Goal: Transaction & Acquisition: Purchase product/service

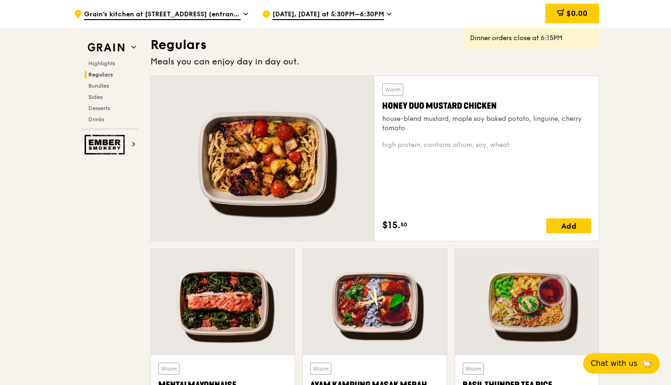
scroll to position [561, 0]
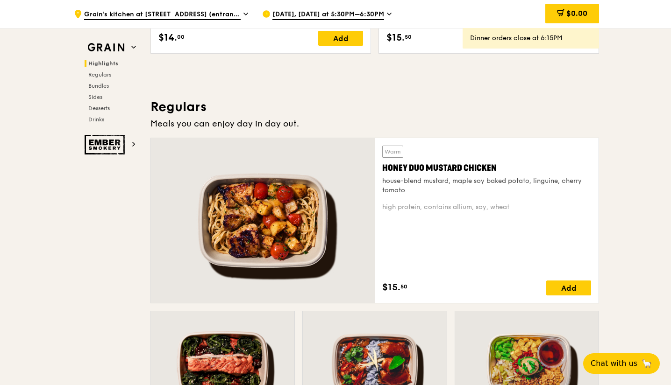
click at [322, 12] on span "[DATE], [DATE] at 5:30PM–6:30PM" at bounding box center [328, 15] width 112 height 10
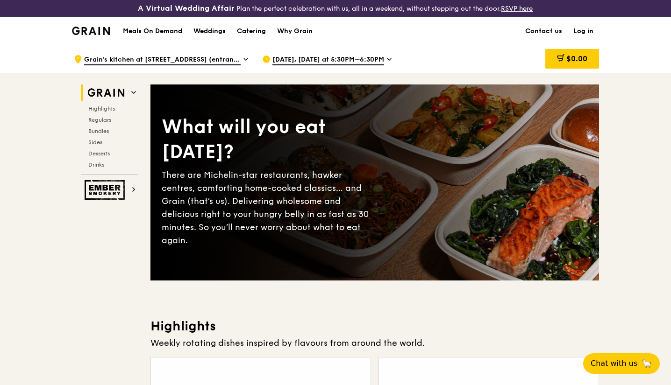
click at [326, 61] on span "[DATE], [DATE] at 5:30PM–6:30PM" at bounding box center [328, 60] width 112 height 10
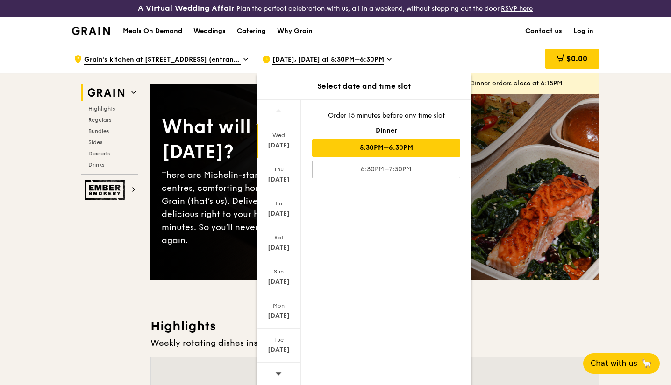
scroll to position [1, 0]
click at [273, 372] on div at bounding box center [278, 374] width 44 height 24
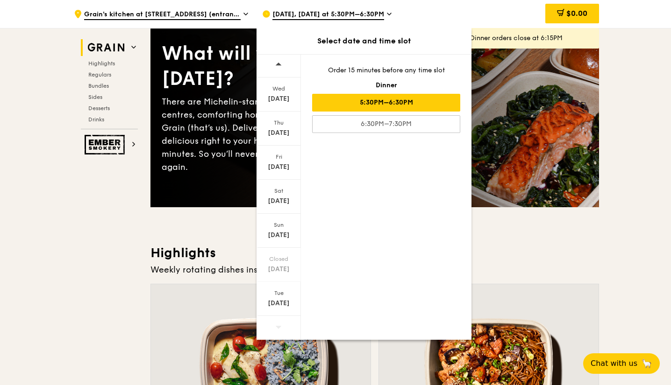
scroll to position [93, 0]
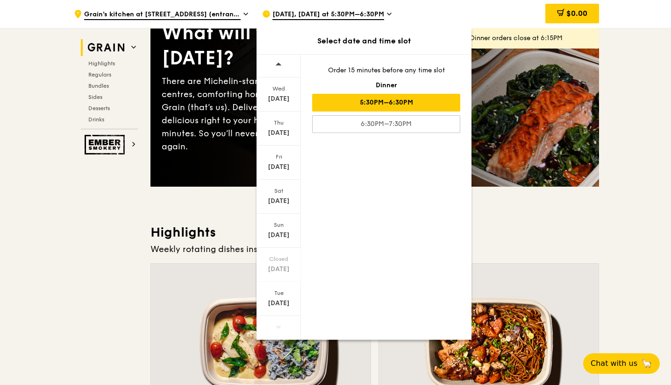
click at [275, 301] on div "[DATE]" at bounding box center [279, 303] width 42 height 9
